Goal: Task Accomplishment & Management: Use online tool/utility

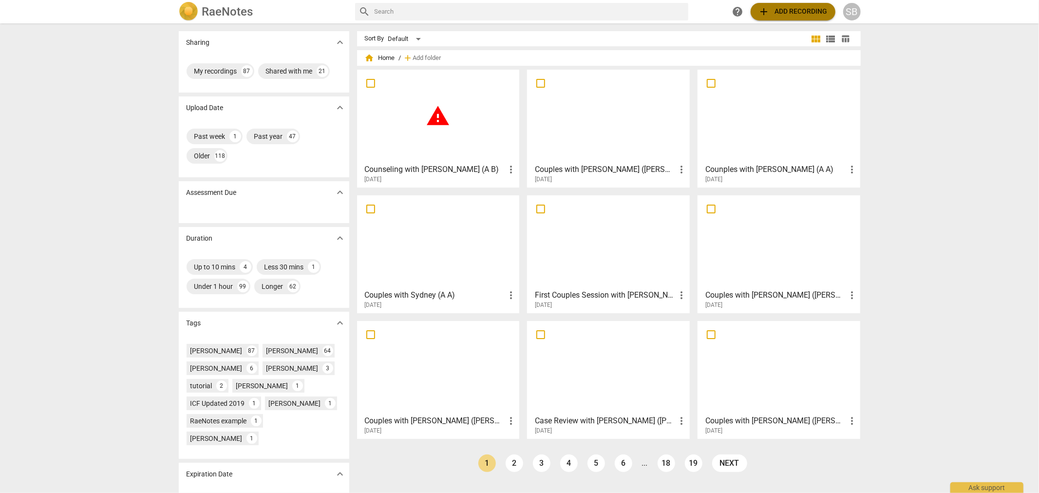
click at [793, 19] on button "add Add recording" at bounding box center [793, 12] width 85 height 18
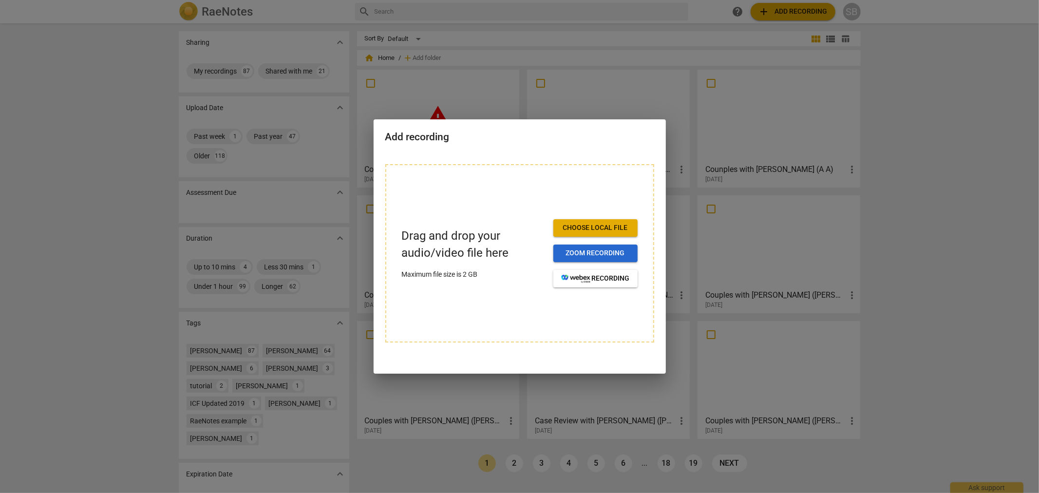
click at [594, 252] on span "Zoom recording" at bounding box center [595, 254] width 69 height 10
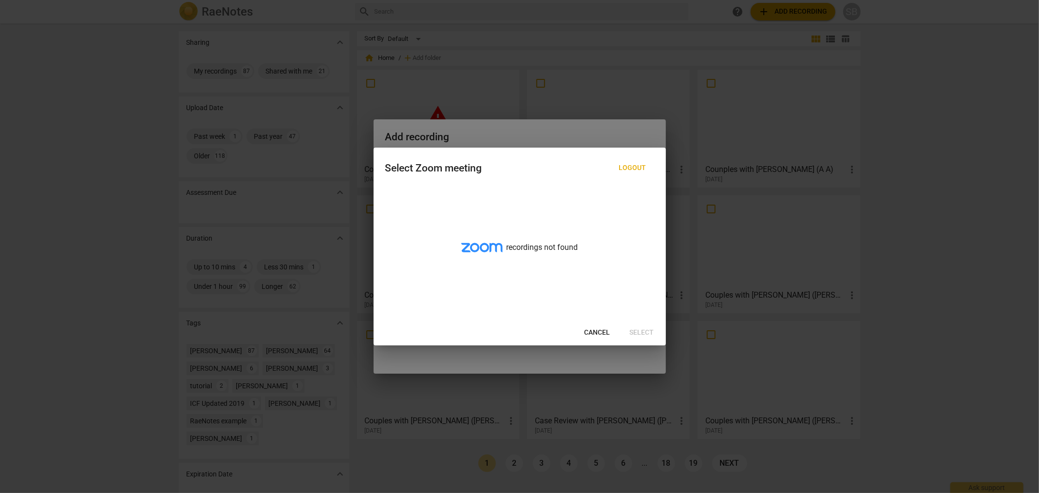
click at [603, 334] on span "Cancel" at bounding box center [598, 333] width 26 height 10
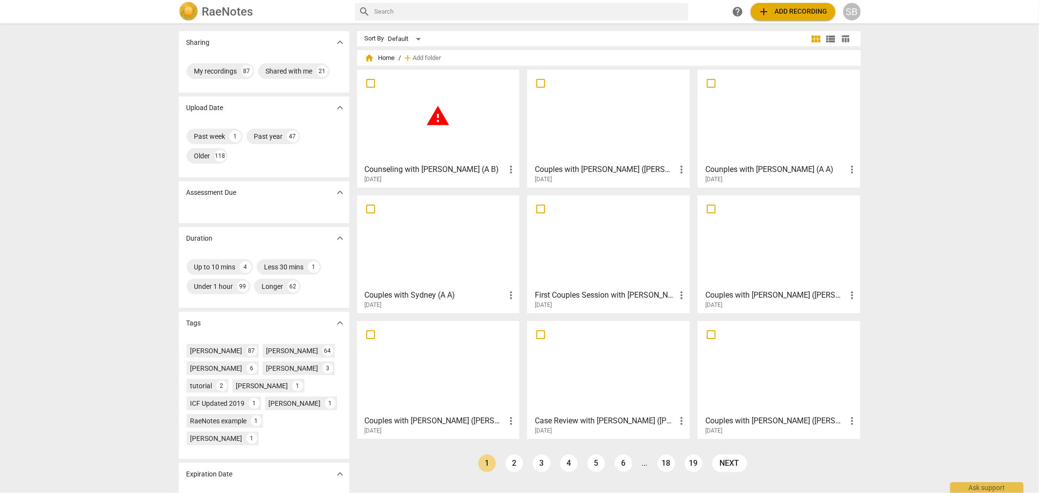
click at [787, 14] on span "add Add recording" at bounding box center [793, 12] width 69 height 12
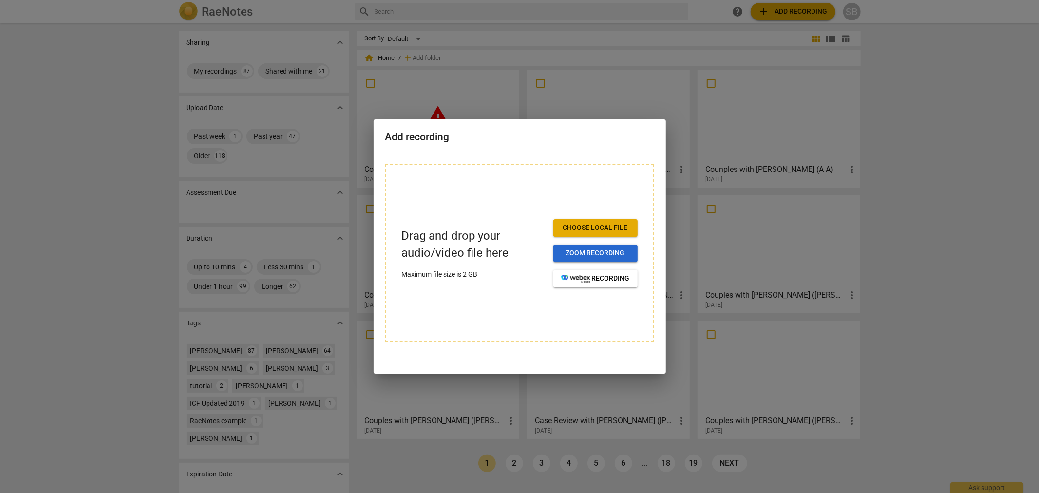
click at [593, 254] on span "Zoom recording" at bounding box center [595, 254] width 69 height 10
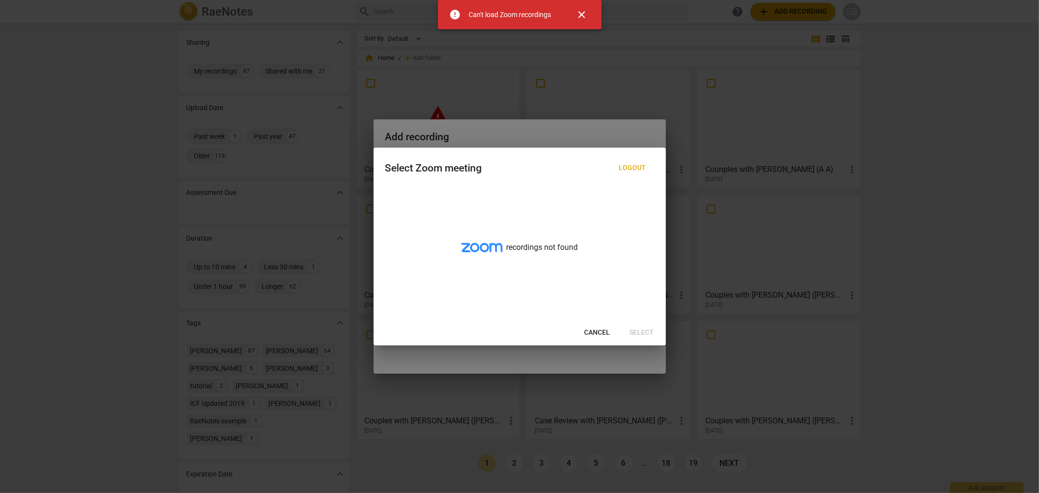
click at [632, 173] on button "Logout" at bounding box center [633, 168] width 43 height 18
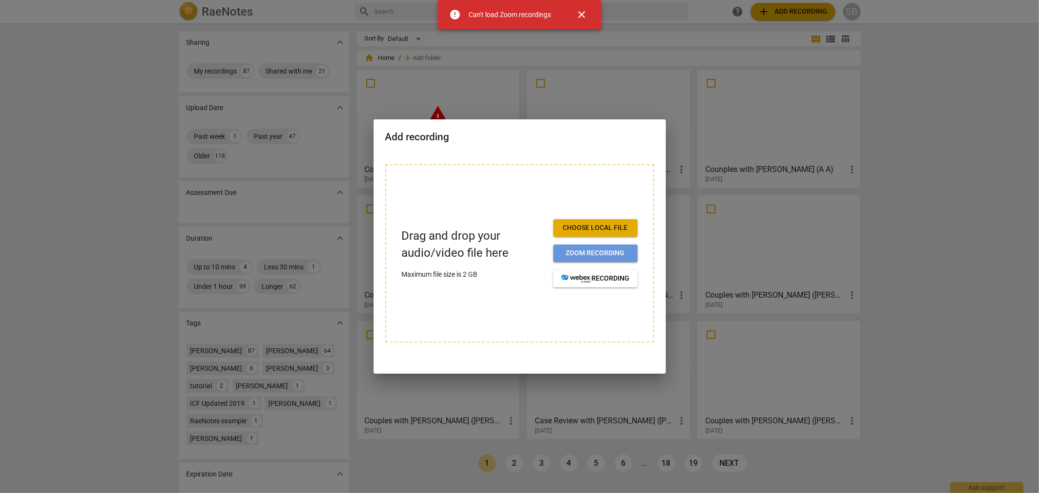
click at [603, 256] on span "Zoom recording" at bounding box center [595, 254] width 69 height 10
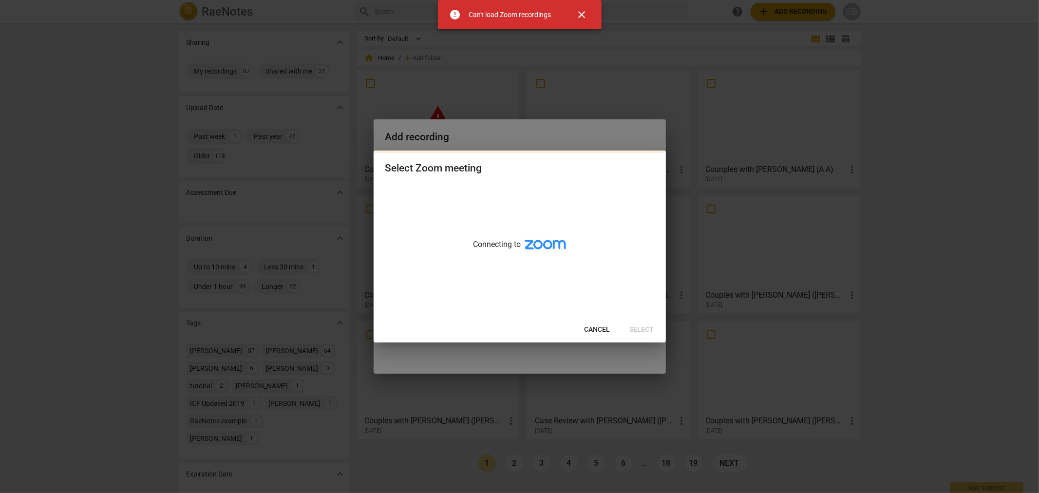
drag, startPoint x: 556, startPoint y: 254, endPoint x: 582, endPoint y: 314, distance: 65.3
click at [581, 310] on div "Connecting to" at bounding box center [520, 251] width 292 height 134
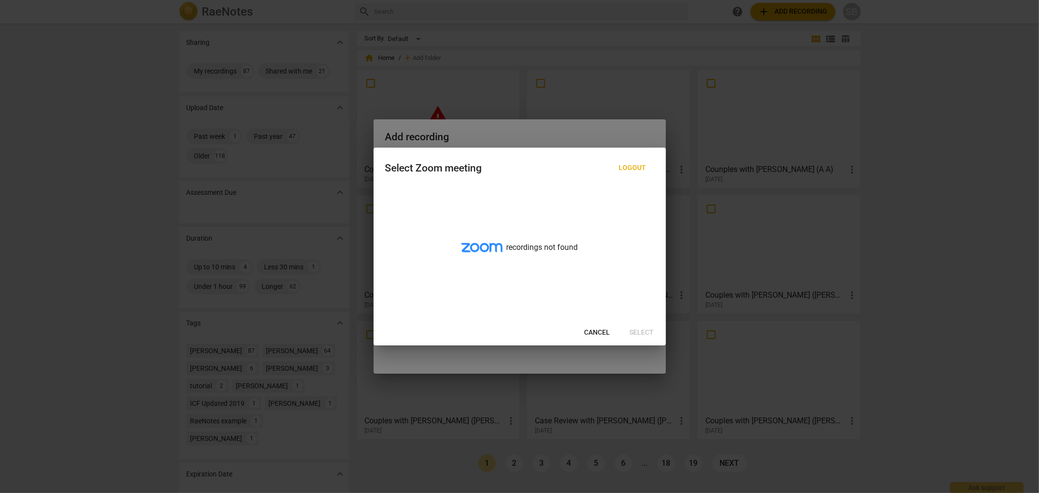
click at [599, 329] on span "Cancel" at bounding box center [598, 333] width 26 height 10
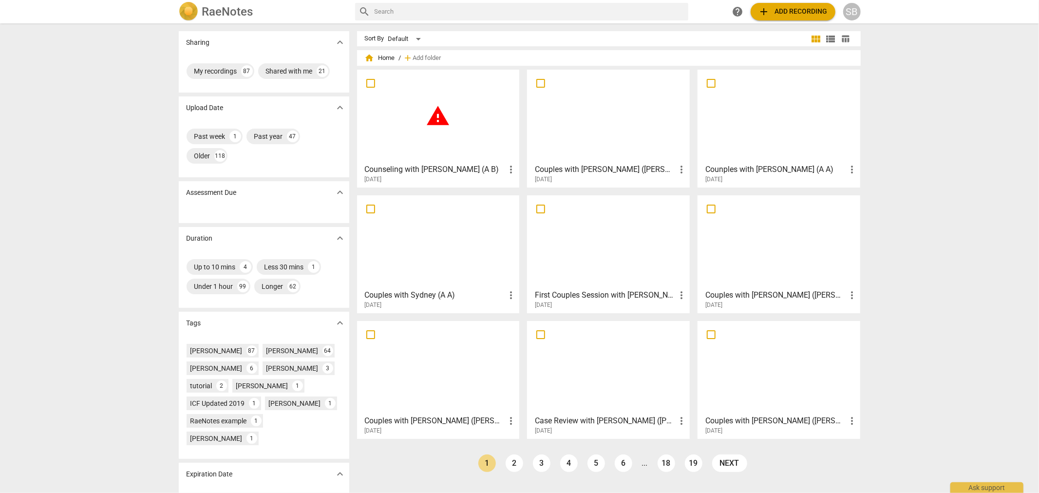
click at [814, 14] on span "add Add recording" at bounding box center [793, 12] width 69 height 12
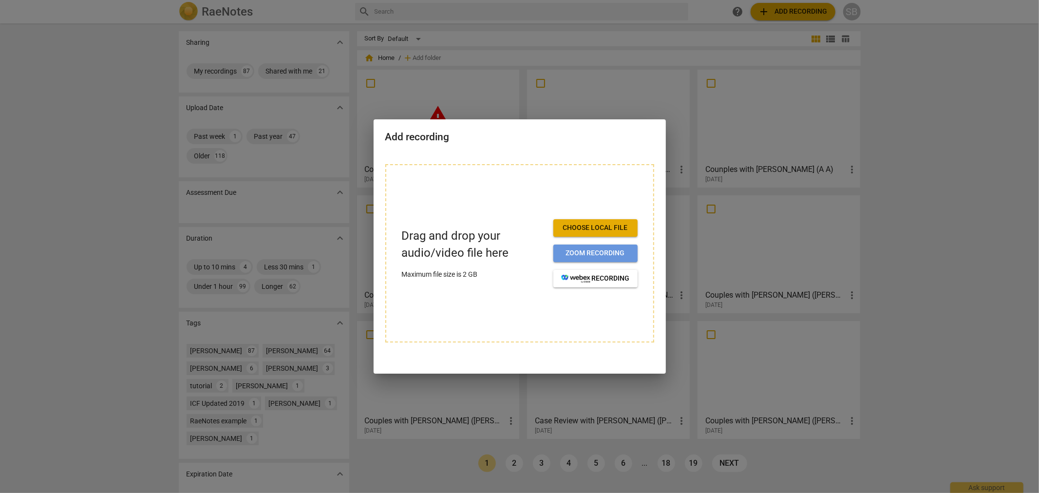
click at [582, 257] on span "Zoom recording" at bounding box center [595, 254] width 69 height 10
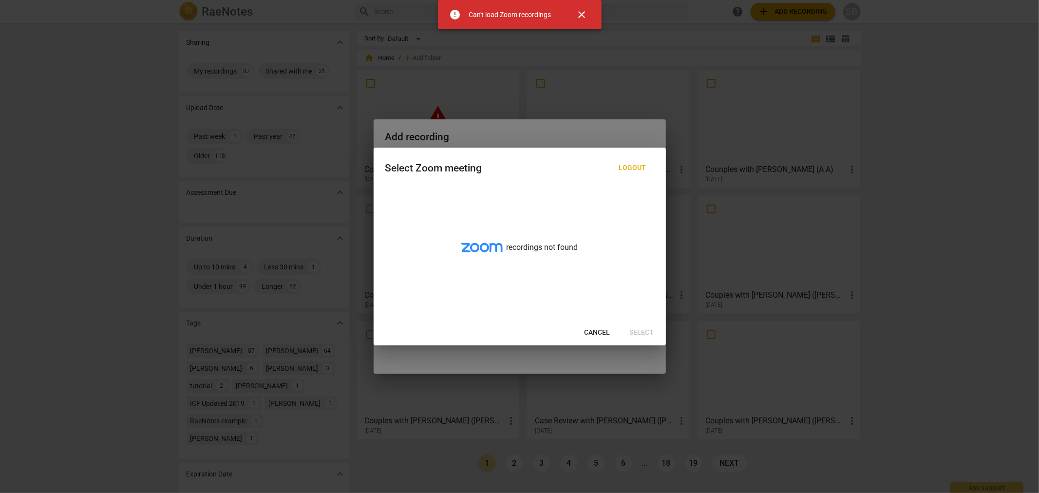
click at [580, 12] on span "close" at bounding box center [582, 15] width 12 height 12
click at [603, 328] on span "Cancel" at bounding box center [598, 333] width 26 height 10
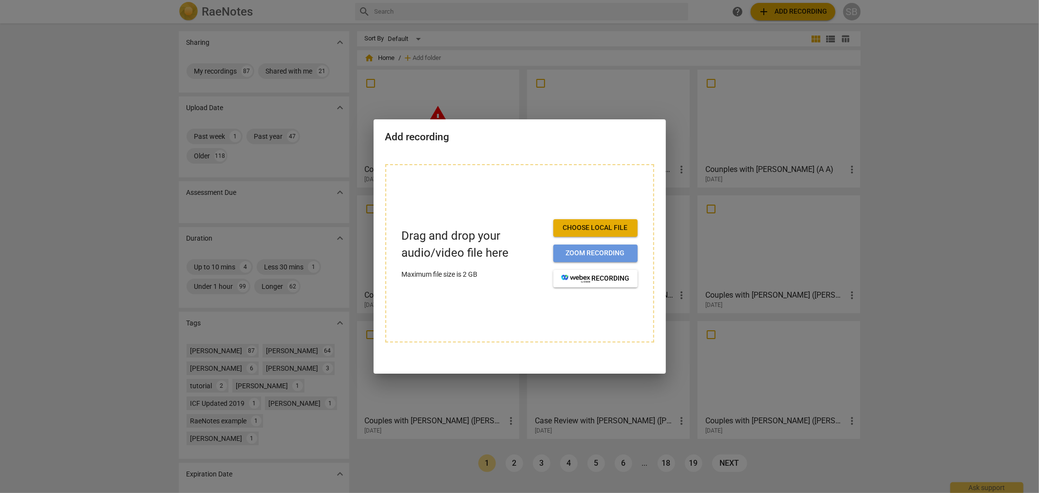
click at [600, 256] on span "Zoom recording" at bounding box center [595, 254] width 69 height 10
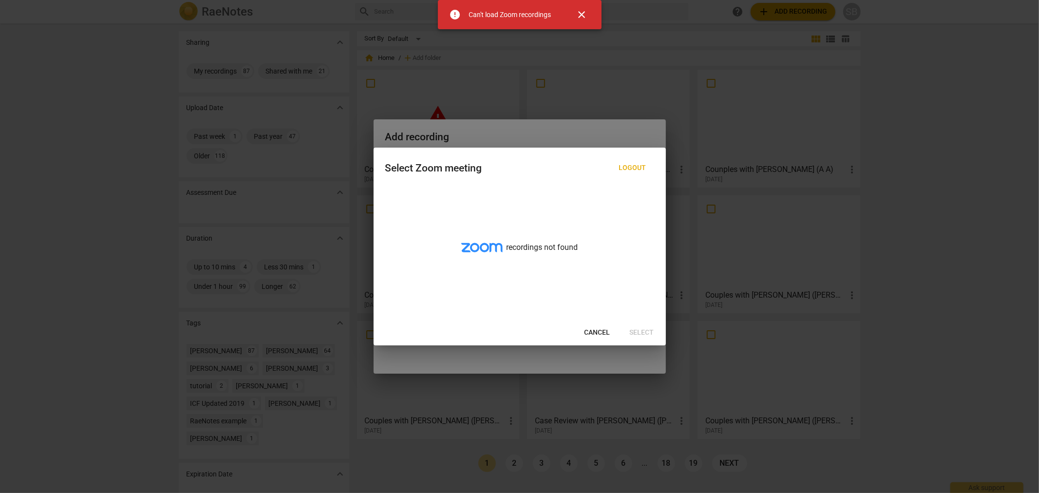
click at [587, 16] on span "close" at bounding box center [582, 15] width 12 height 12
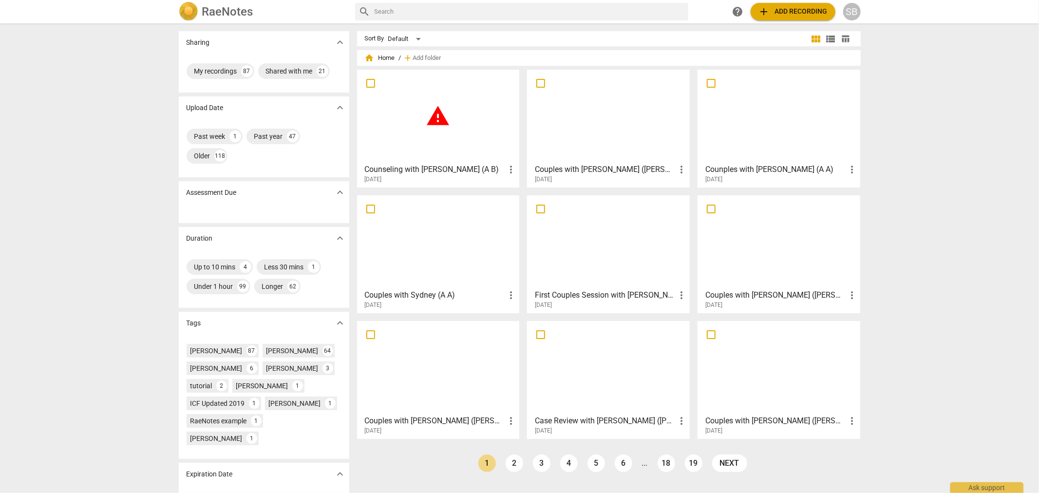
click at [760, 8] on span "add" at bounding box center [765, 12] width 12 height 12
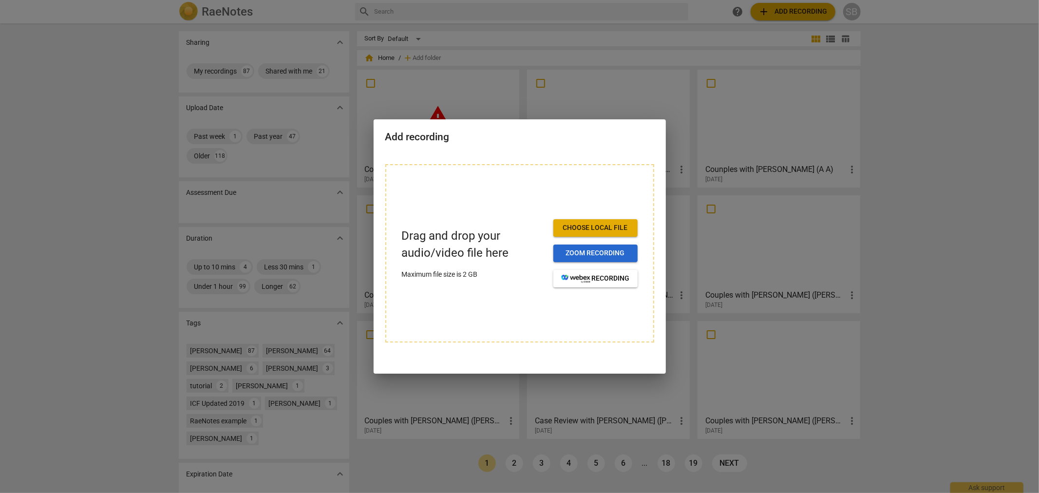
click at [590, 256] on span "Zoom recording" at bounding box center [595, 254] width 69 height 10
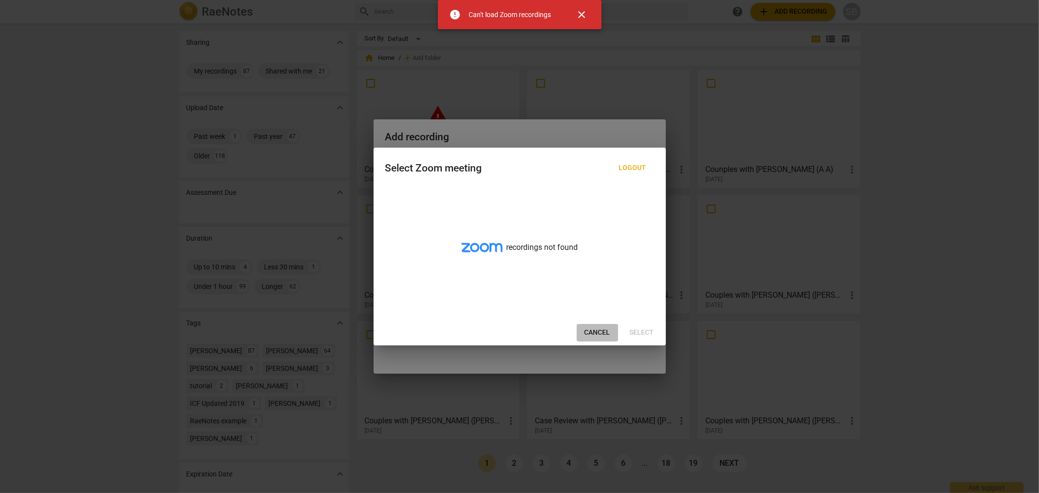
click at [600, 329] on span "Cancel" at bounding box center [598, 333] width 26 height 10
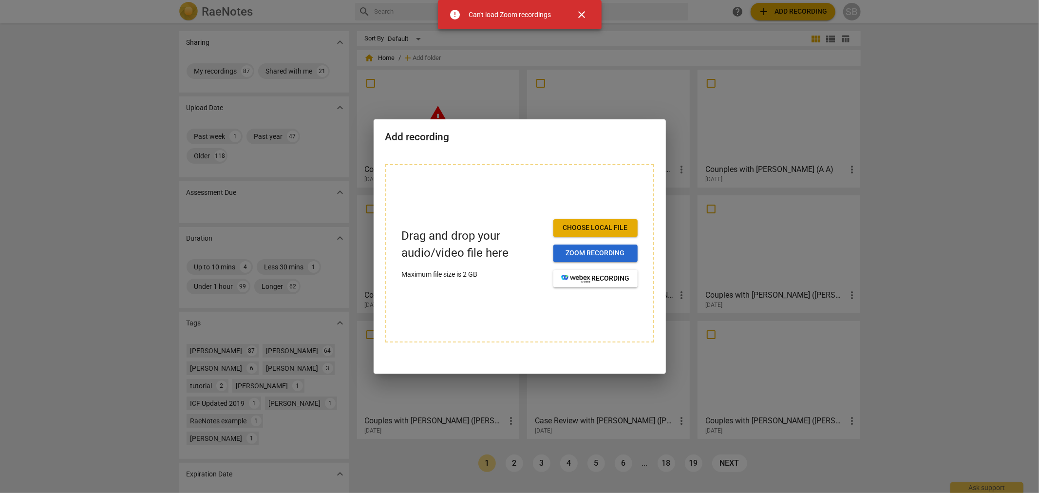
click at [592, 249] on span "Zoom recording" at bounding box center [595, 254] width 69 height 10
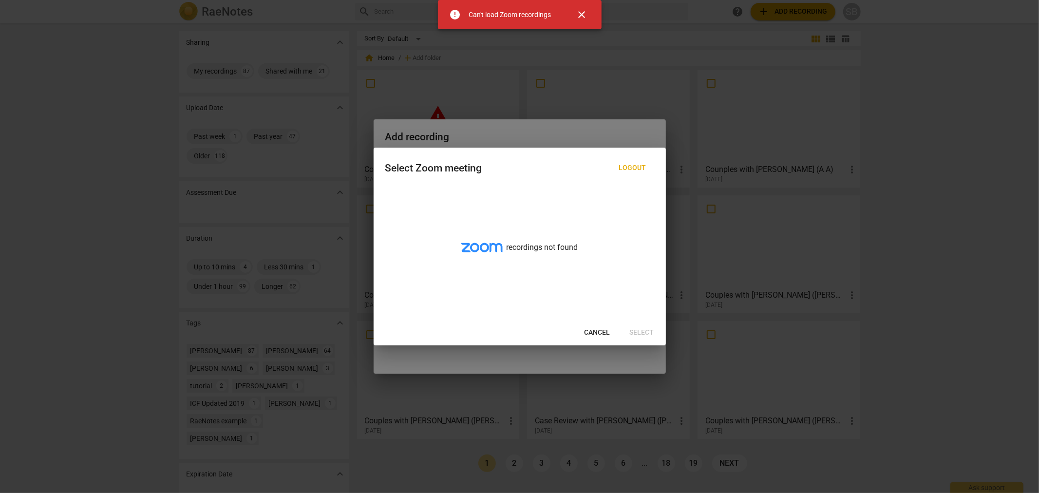
click at [580, 11] on span "close" at bounding box center [582, 15] width 12 height 12
click at [605, 335] on span "Cancel" at bounding box center [598, 333] width 26 height 10
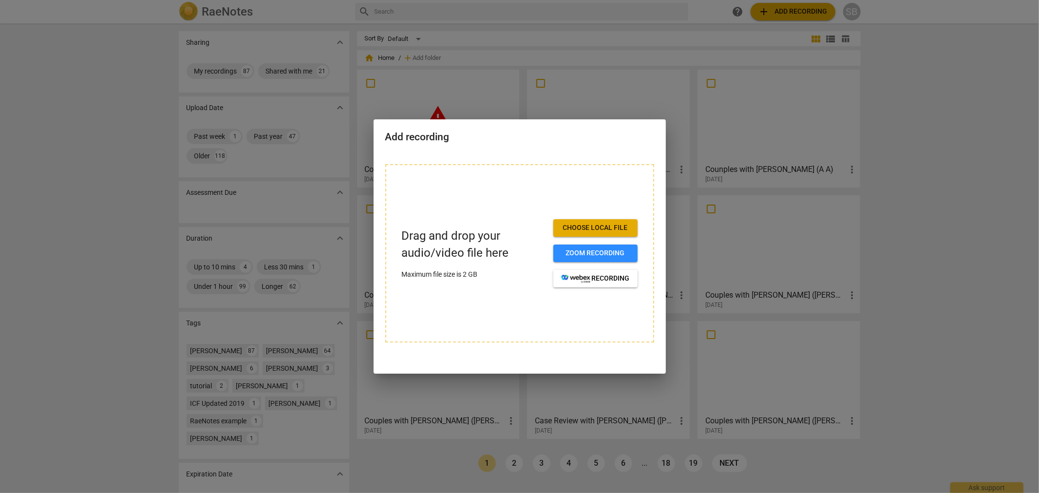
click at [598, 338] on div "Drag and drop your audio/video file here Maximum file size is 2 GB Choose local…" at bounding box center [519, 253] width 269 height 178
click at [14, 257] on div at bounding box center [519, 246] width 1039 height 493
